Goal: Transaction & Acquisition: Purchase product/service

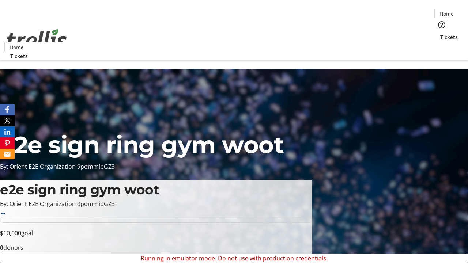
click at [447, 11] on span "Sign Up" at bounding box center [450, 10] width 21 height 9
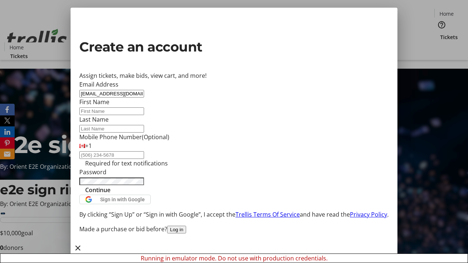
type input "[EMAIL_ADDRESS][DOMAIN_NAME]"
type input "Kaia"
type input "[PERSON_NAME]"
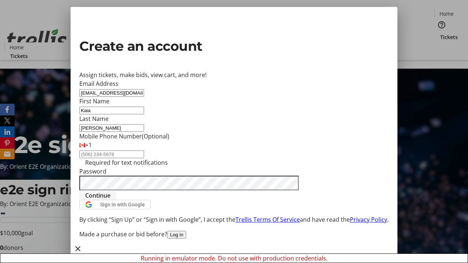
click at [110, 200] on span "Continue" at bounding box center [97, 195] width 25 height 9
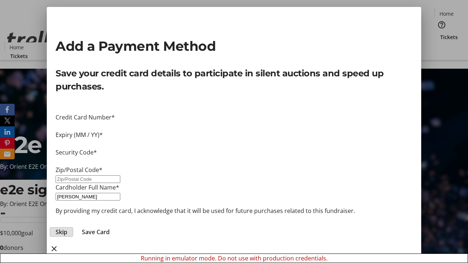
click at [67, 228] on span "Skip" at bounding box center [62, 232] width 12 height 9
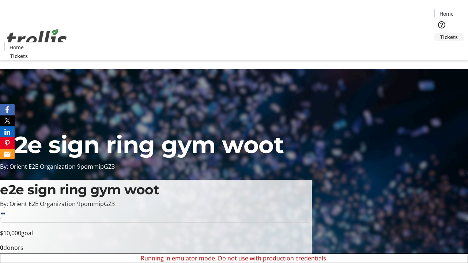
click at [440, 33] on span "Tickets" at bounding box center [449, 37] width 18 height 8
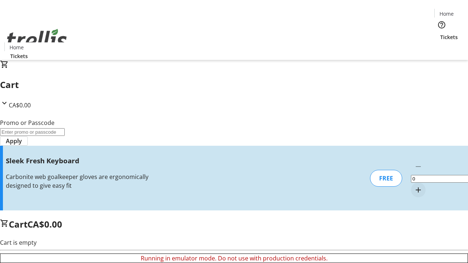
click at [414, 186] on mat-icon "Increment by one" at bounding box center [418, 190] width 9 height 9
type input "1"
